Goal: Task Accomplishment & Management: Use online tool/utility

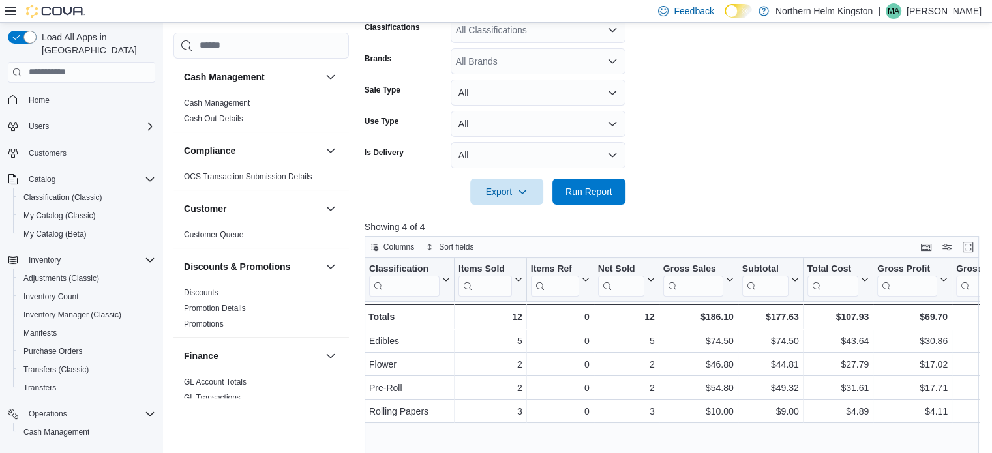
scroll to position [489, 0]
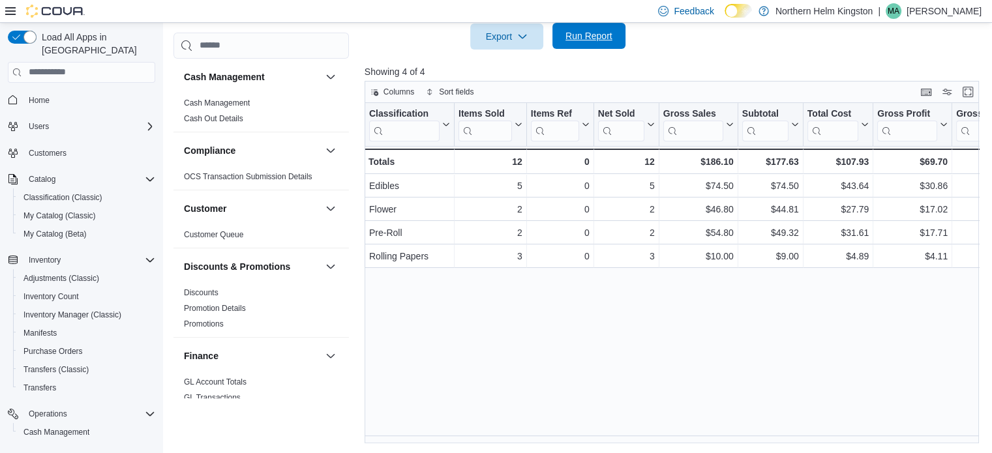
click at [597, 36] on span "Run Report" at bounding box center [588, 35] width 47 height 13
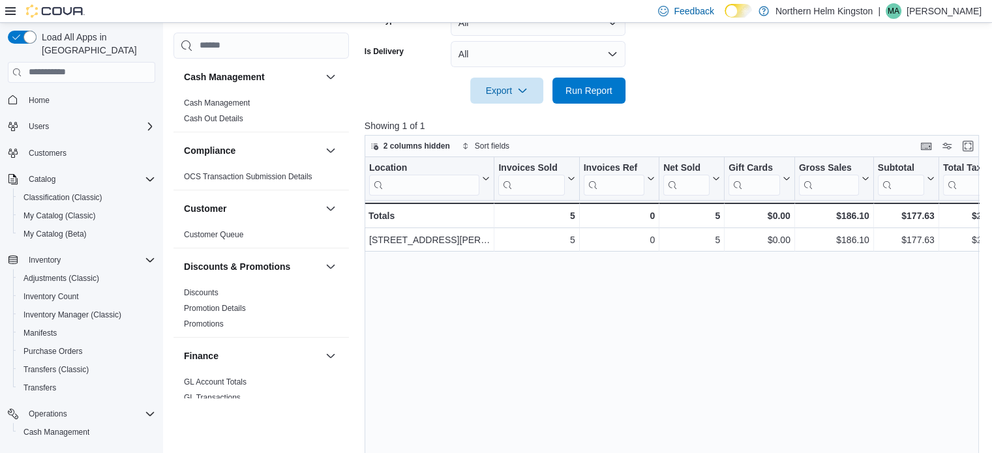
scroll to position [160, 0]
